Goal: Task Accomplishment & Management: Manage account settings

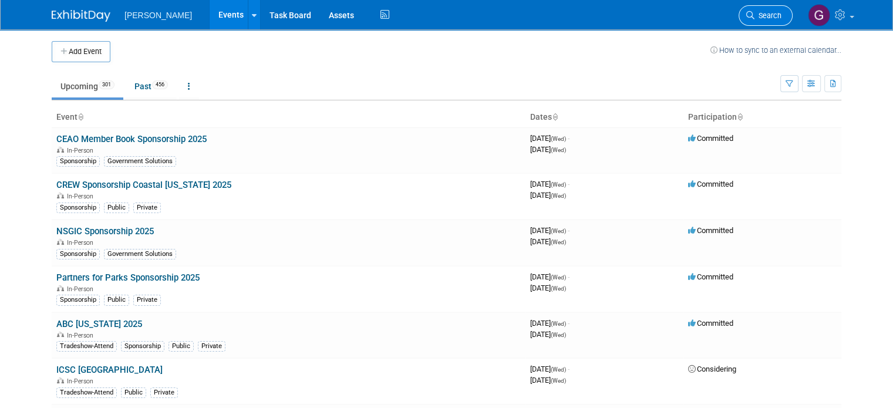
click at [778, 21] on link "Search" at bounding box center [765, 15] width 54 height 21
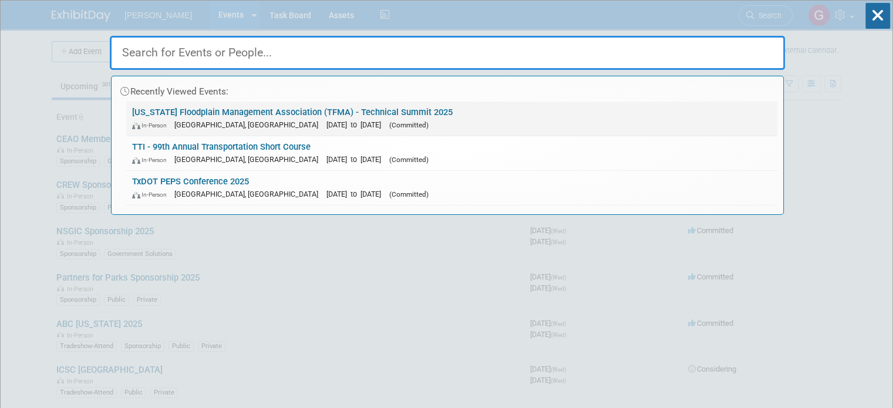
click at [557, 113] on link "[US_STATE] Floodplain Management Association (TFMA) - Technical Summit 2025 In-…" at bounding box center [451, 119] width 651 height 34
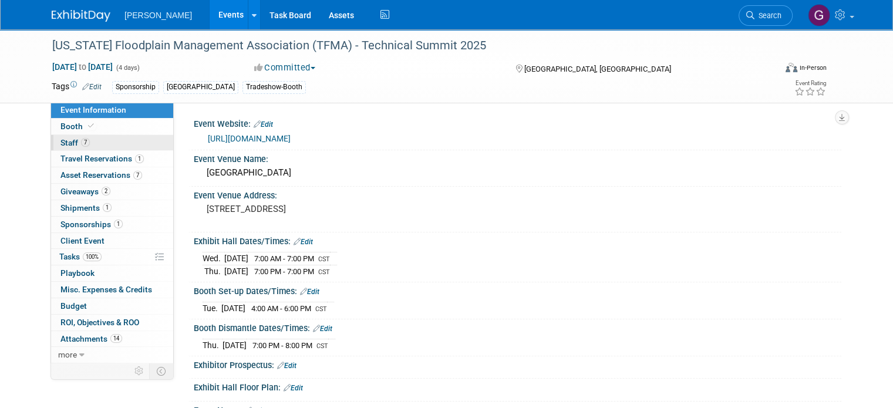
click at [97, 136] on link "7 Staff 7" at bounding box center [112, 143] width 122 height 16
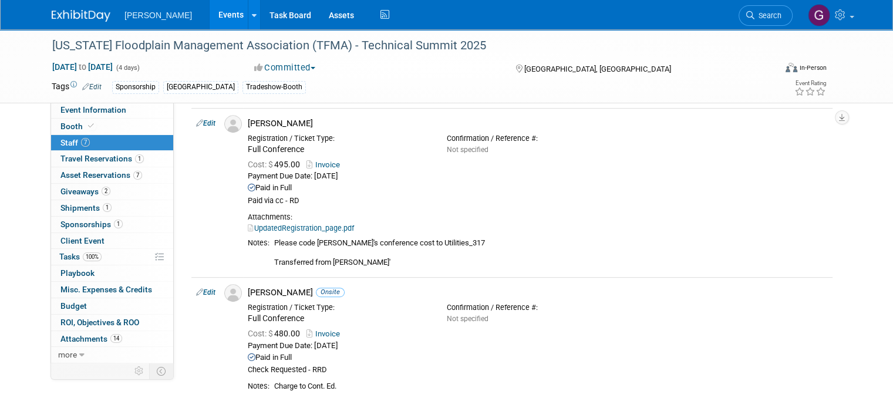
scroll to position [569, 0]
click at [97, 219] on span "Sponsorships 1" at bounding box center [91, 223] width 62 height 9
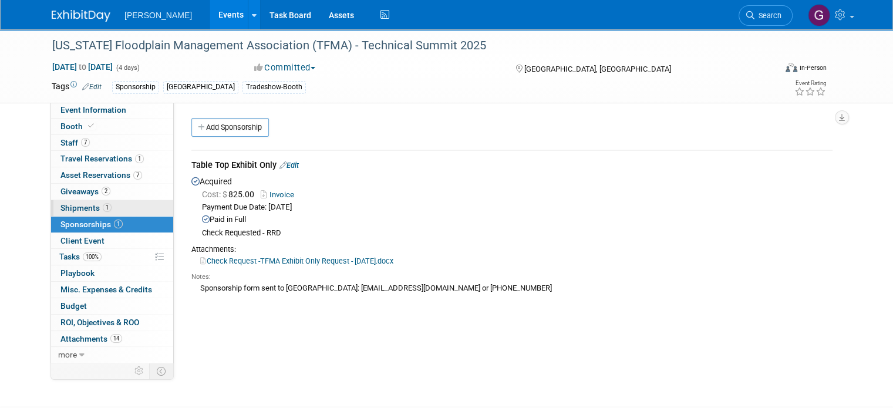
click at [103, 210] on span "1" at bounding box center [107, 207] width 9 height 9
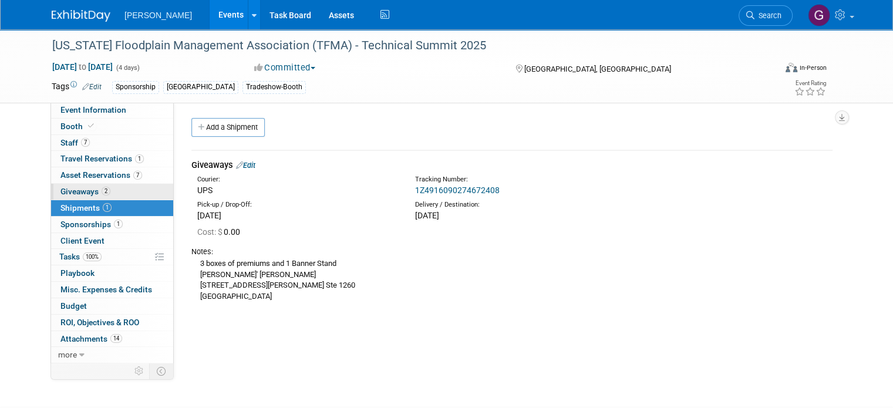
click at [102, 190] on span "2" at bounding box center [106, 191] width 9 height 9
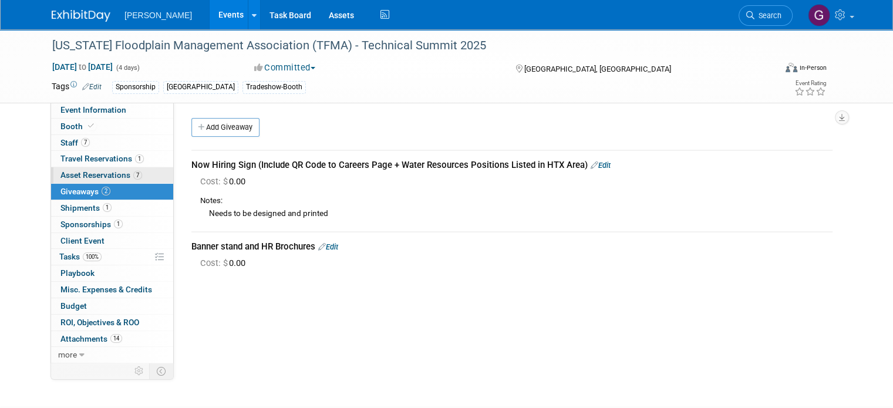
click at [94, 173] on span "Asset Reservations 7" at bounding box center [101, 174] width 82 height 9
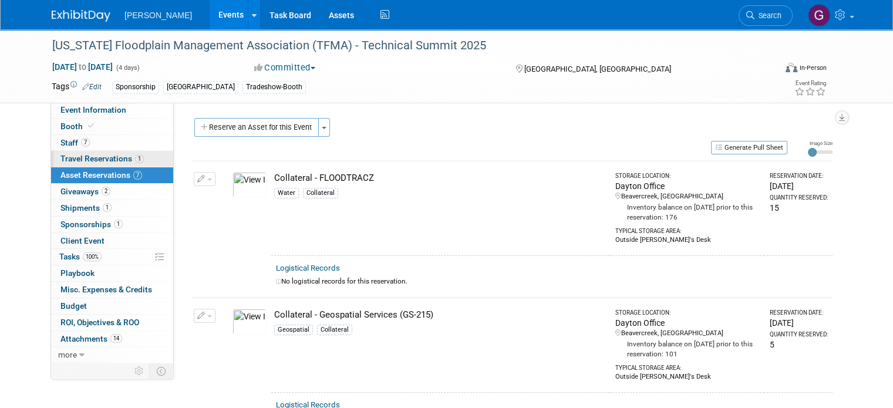
click at [93, 154] on span "Travel Reservations 1" at bounding box center [101, 158] width 83 height 9
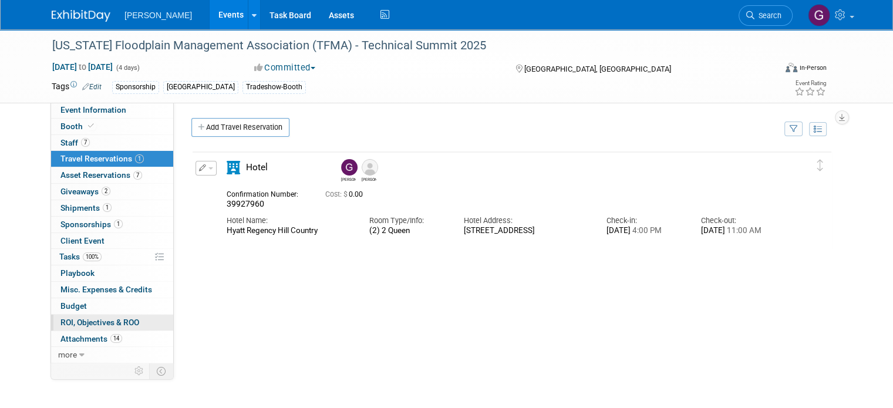
click at [111, 319] on span "ROI, Objectives & ROO 0" at bounding box center [99, 321] width 79 height 9
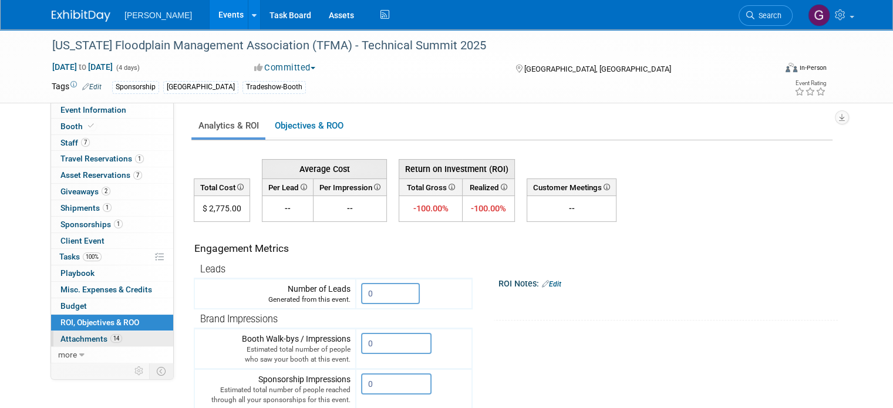
click at [92, 337] on span "Attachments 14" at bounding box center [91, 338] width 62 height 9
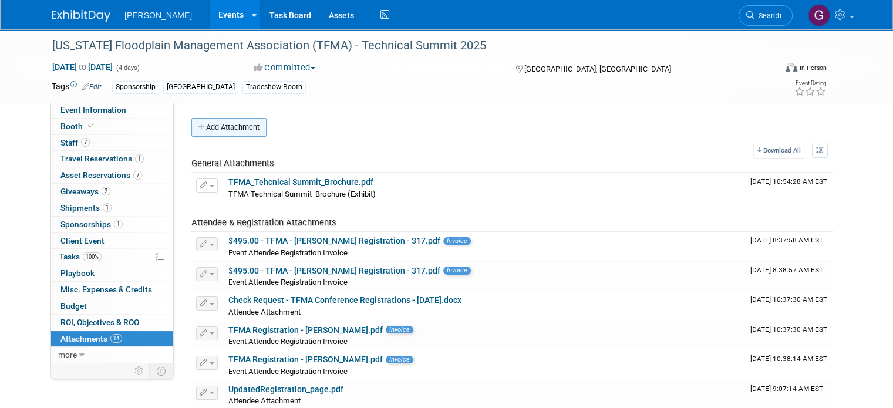
click at [221, 131] on button "Add Attachment" at bounding box center [228, 127] width 75 height 19
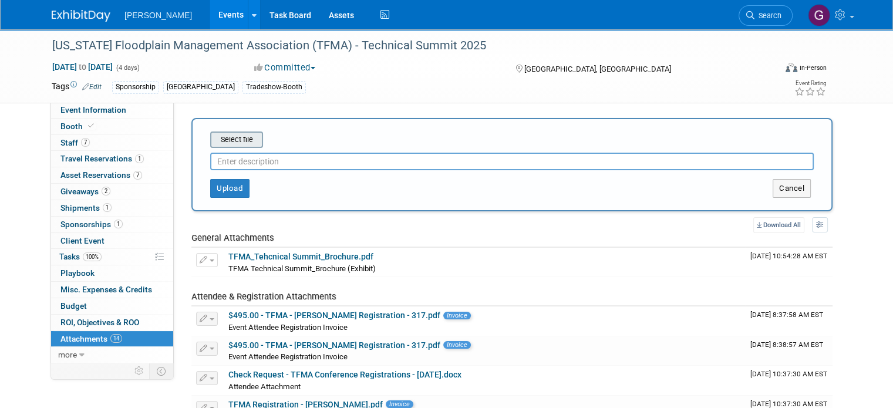
click at [229, 142] on input "file" at bounding box center [192, 140] width 140 height 14
click at [225, 137] on input "file" at bounding box center [192, 140] width 140 height 14
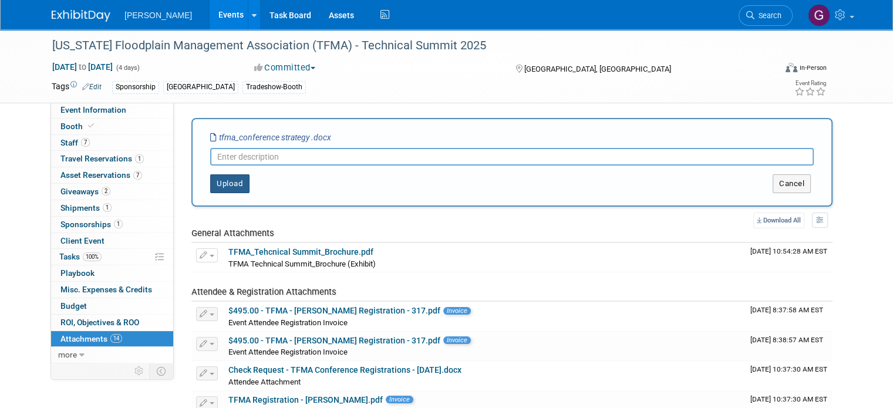
click at [228, 180] on button "Upload" at bounding box center [229, 183] width 39 height 19
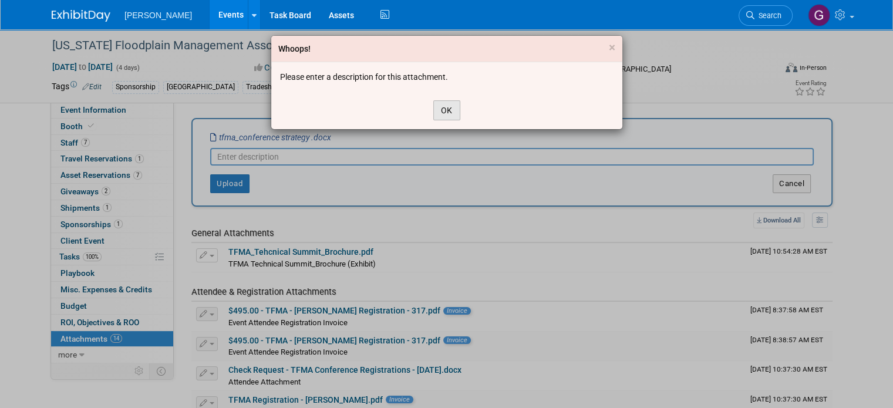
click at [448, 104] on button "OK" at bounding box center [446, 110] width 27 height 20
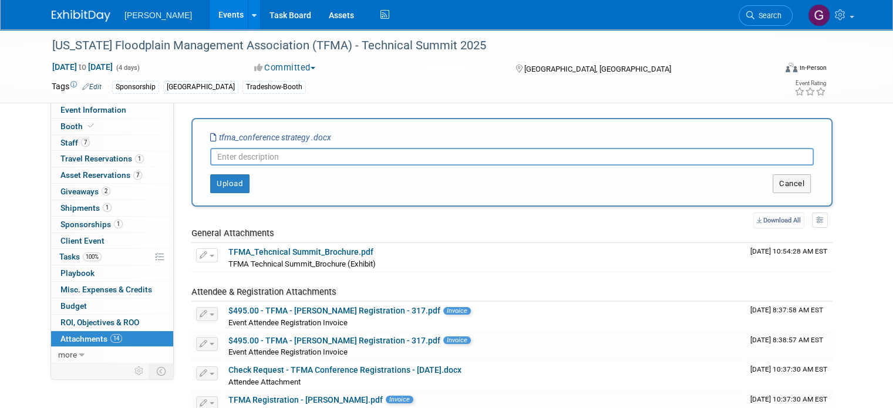
click at [244, 158] on input "text" at bounding box center [511, 157] width 603 height 18
type input "TFMA_Conference Strategy Doc"
click at [237, 183] on button "Upload" at bounding box center [229, 183] width 39 height 19
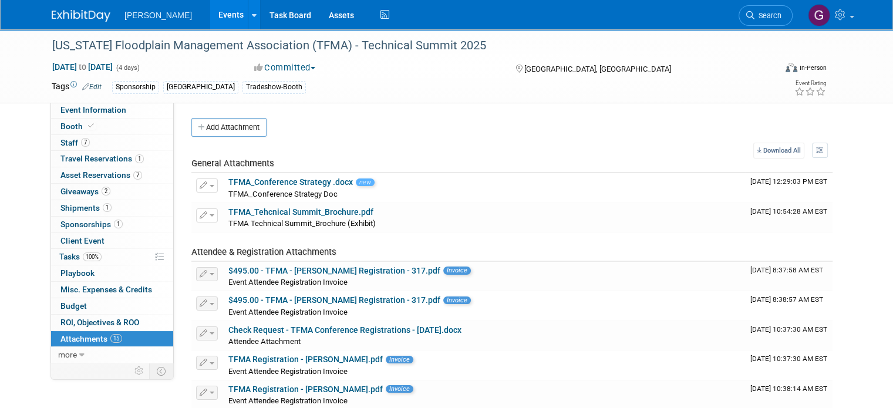
click at [468, 114] on div "Event Website: Edit https://www.tfma.org/ Event Venue Name: Hyatt Regency Hill …" at bounding box center [507, 403] width 667 height 603
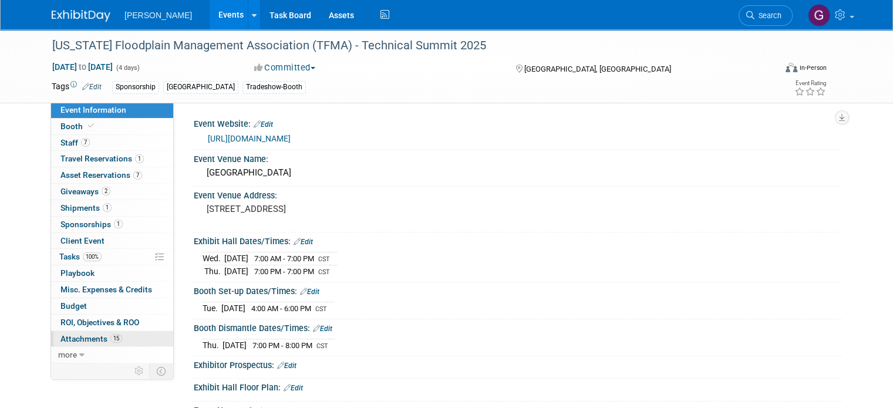
click at [89, 337] on span "Attachments 15" at bounding box center [91, 338] width 62 height 9
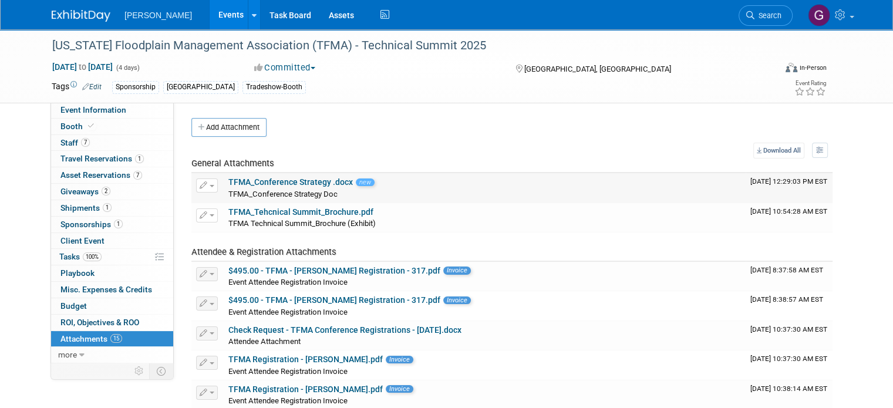
click at [356, 183] on span "new" at bounding box center [365, 182] width 19 height 8
click at [202, 186] on button "button" at bounding box center [207, 185] width 22 height 14
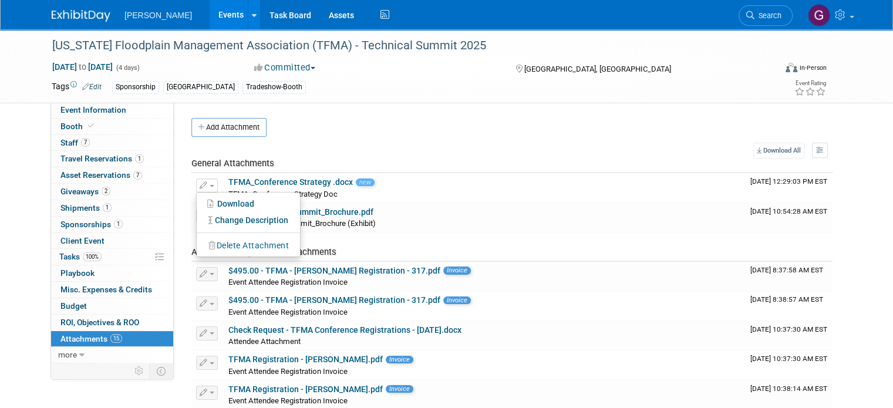
click at [674, 124] on div "Add Attachment" at bounding box center [511, 127] width 641 height 19
